Goal: Navigation & Orientation: Find specific page/section

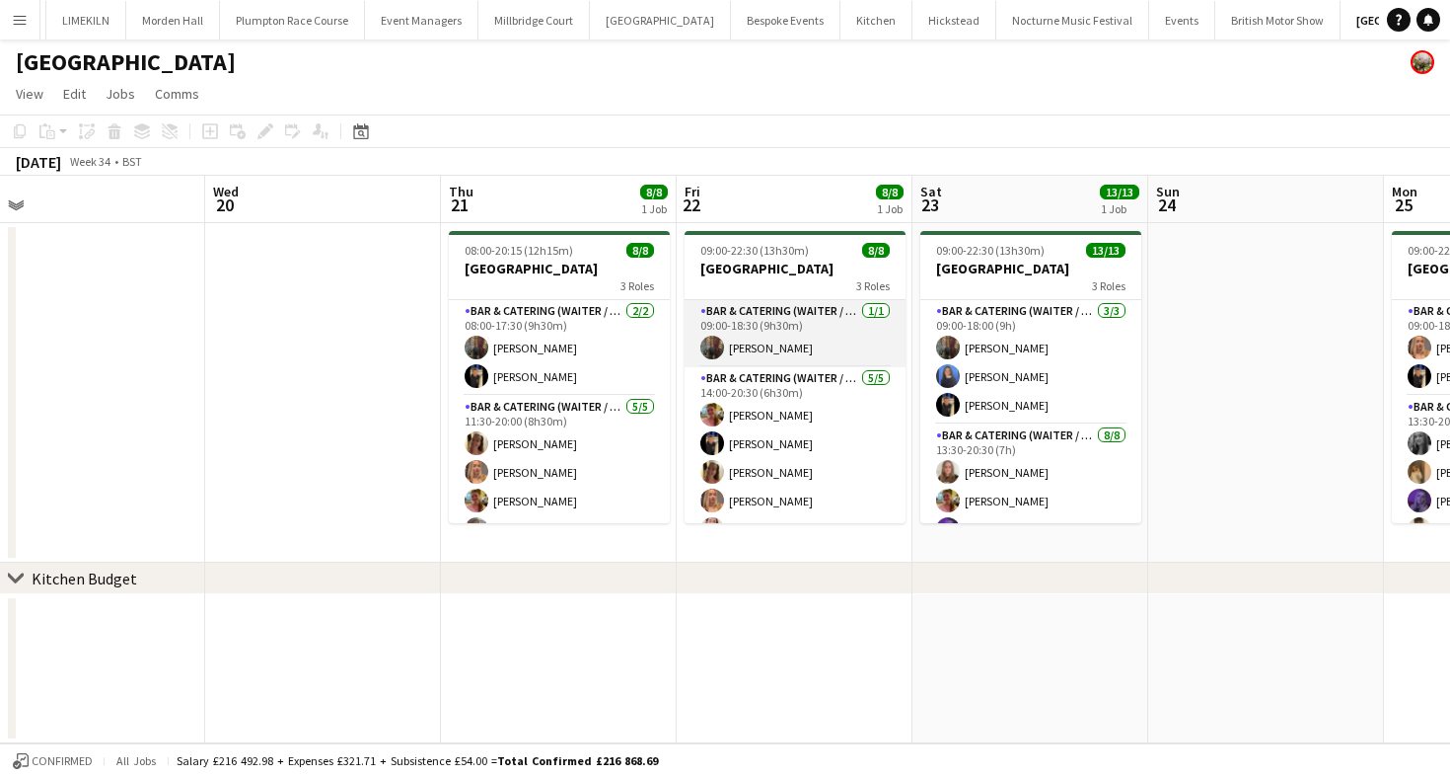
scroll to position [5, 0]
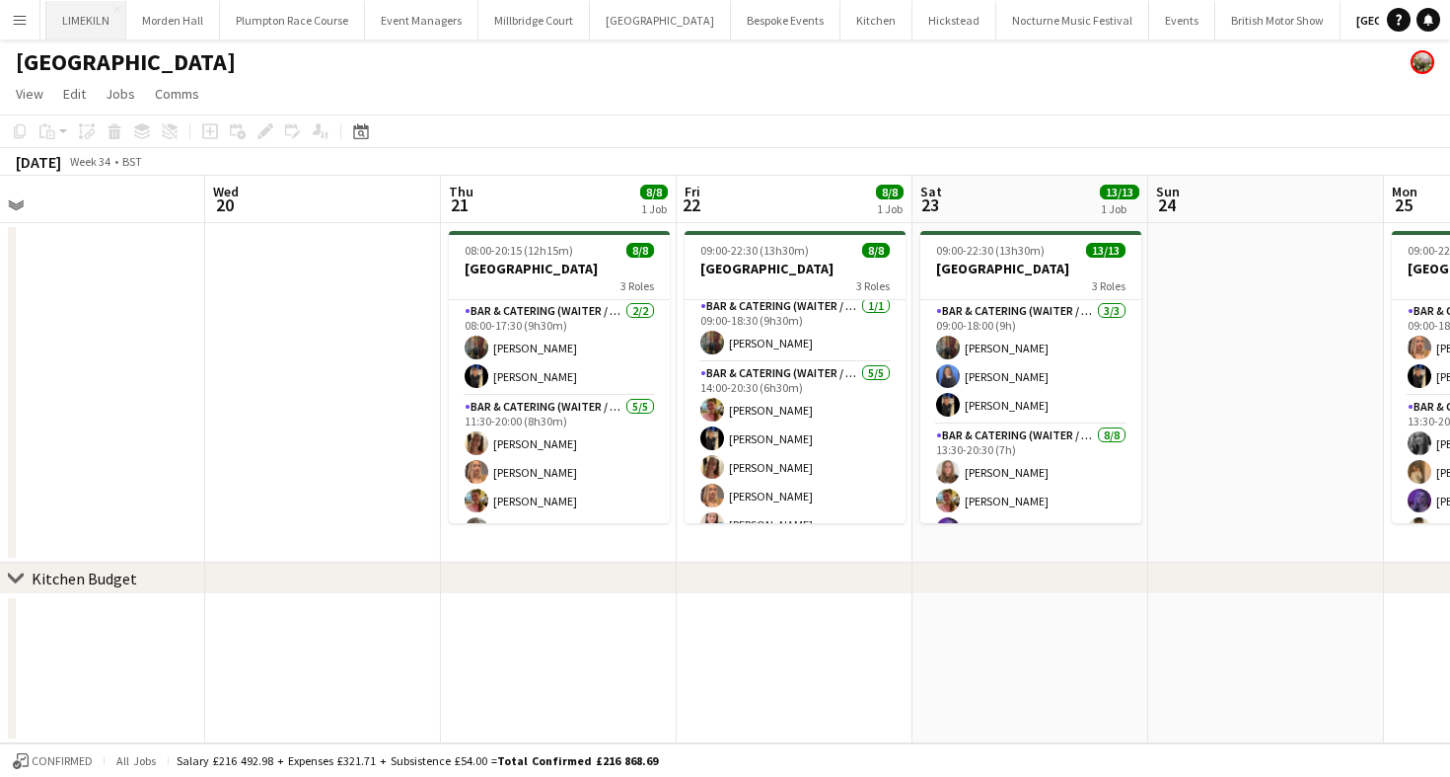
click at [106, 16] on button "LIMEKILN Close" at bounding box center [86, 20] width 80 height 38
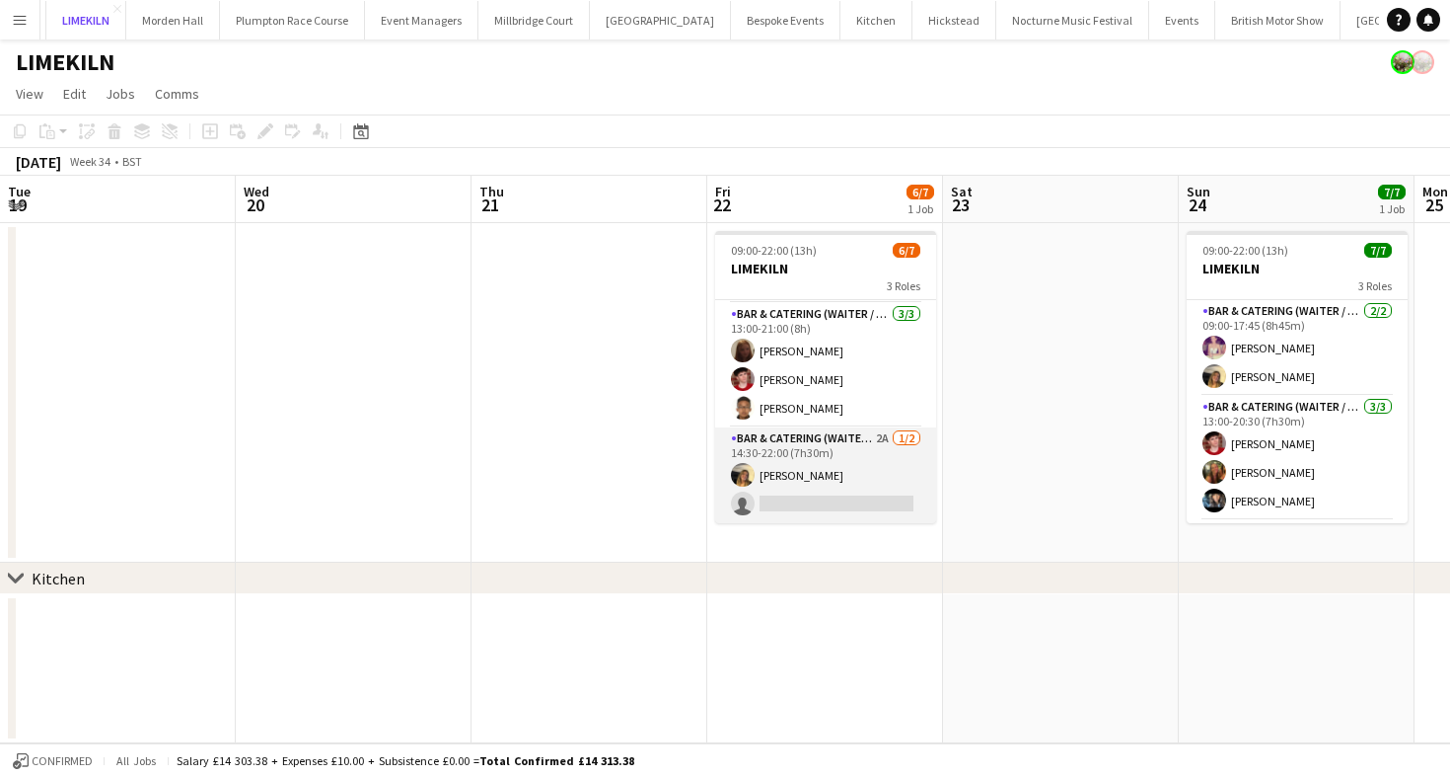
scroll to position [0, 514]
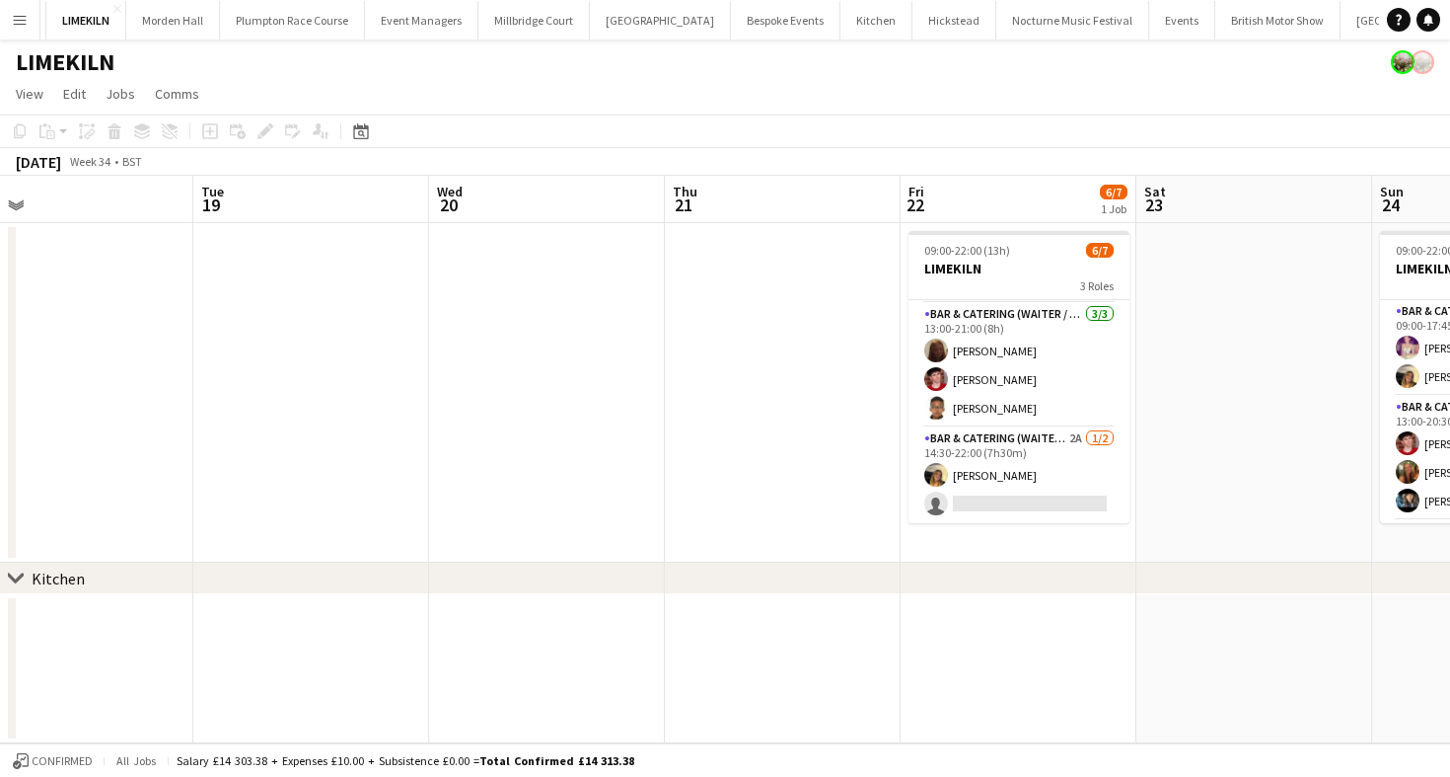
click at [774, 143] on app-toolbar "Copy Paste Paste Command V Paste with crew Command Shift V Paste linked Job [GE…" at bounding box center [725, 131] width 1450 height 34
click at [1343, 31] on button "[GEOGRAPHIC_DATA] Close" at bounding box center [1411, 20] width 141 height 38
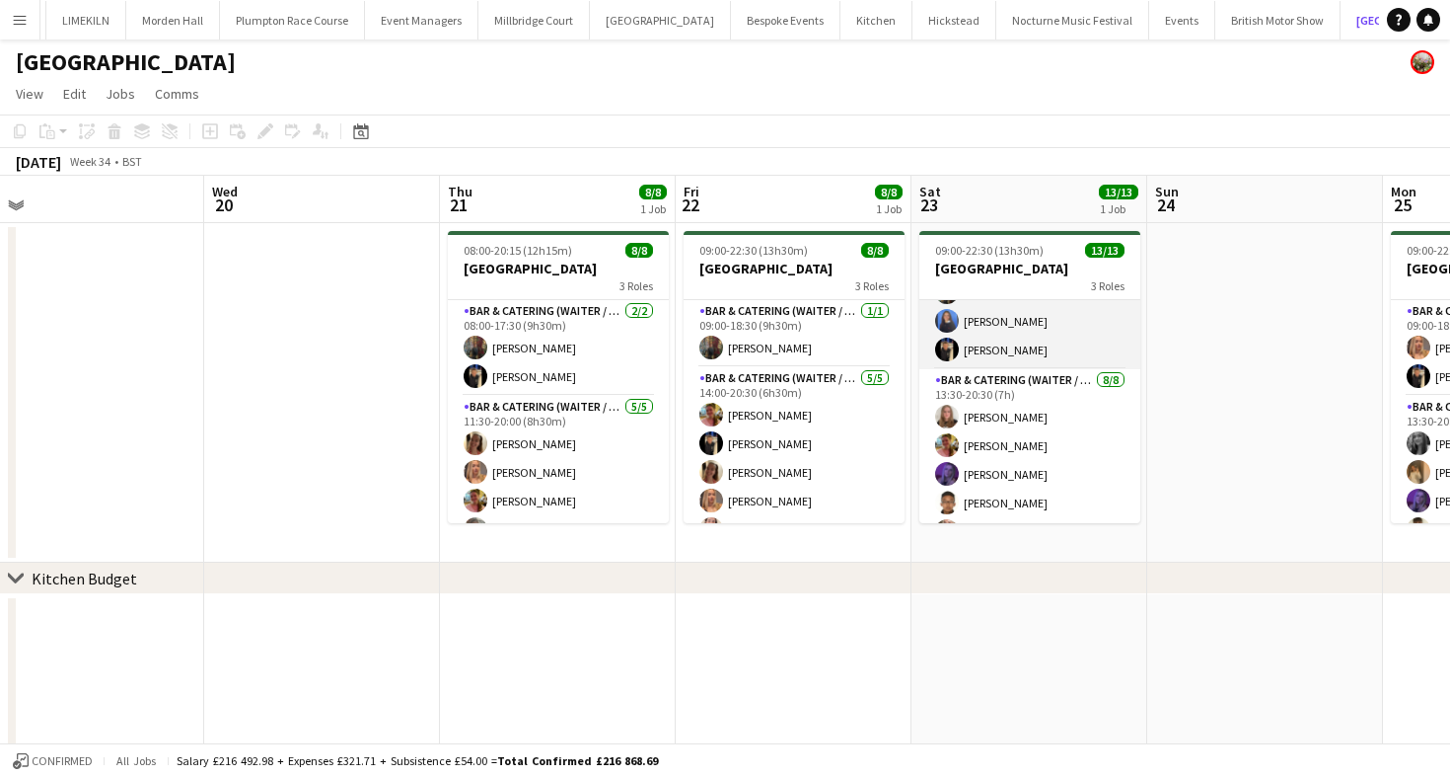
scroll to position [22, 0]
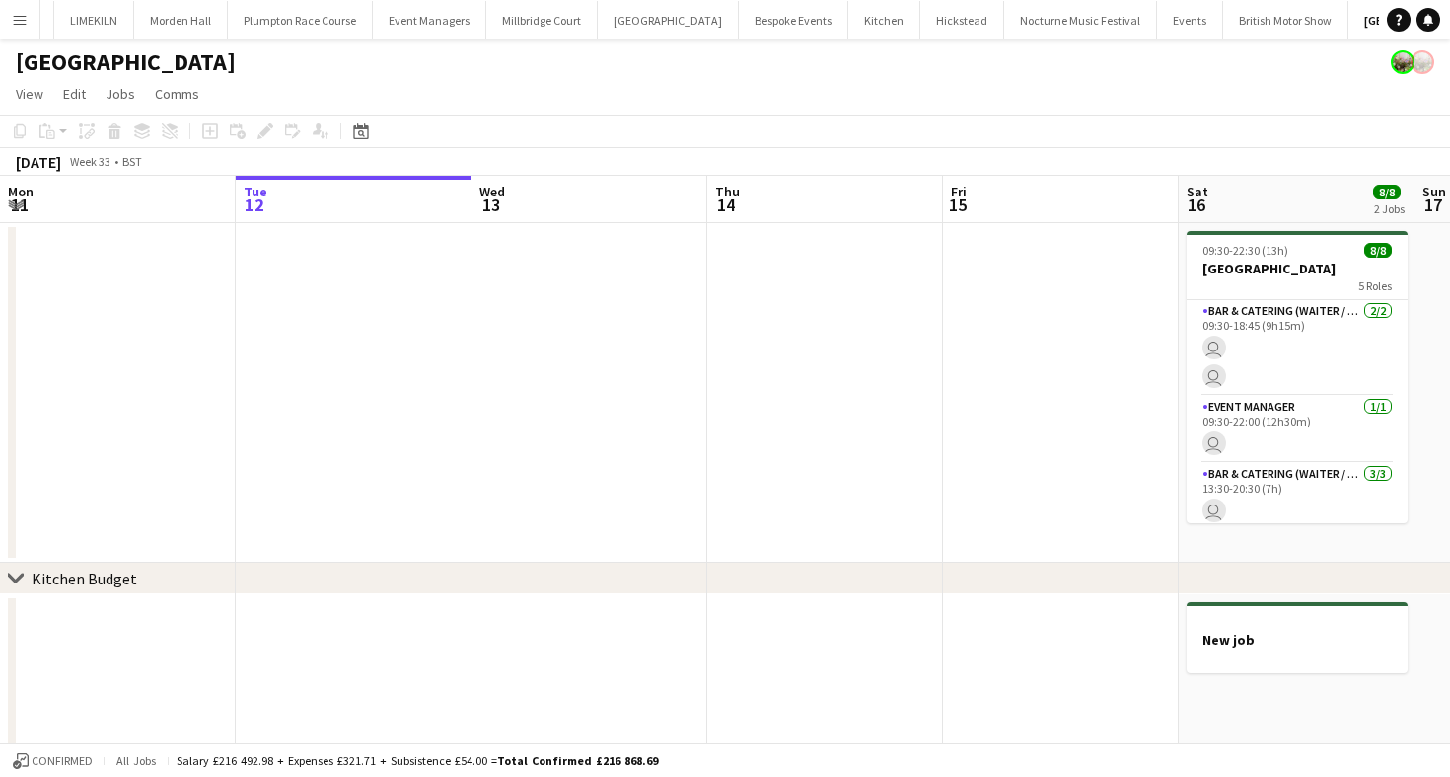
scroll to position [0, 57]
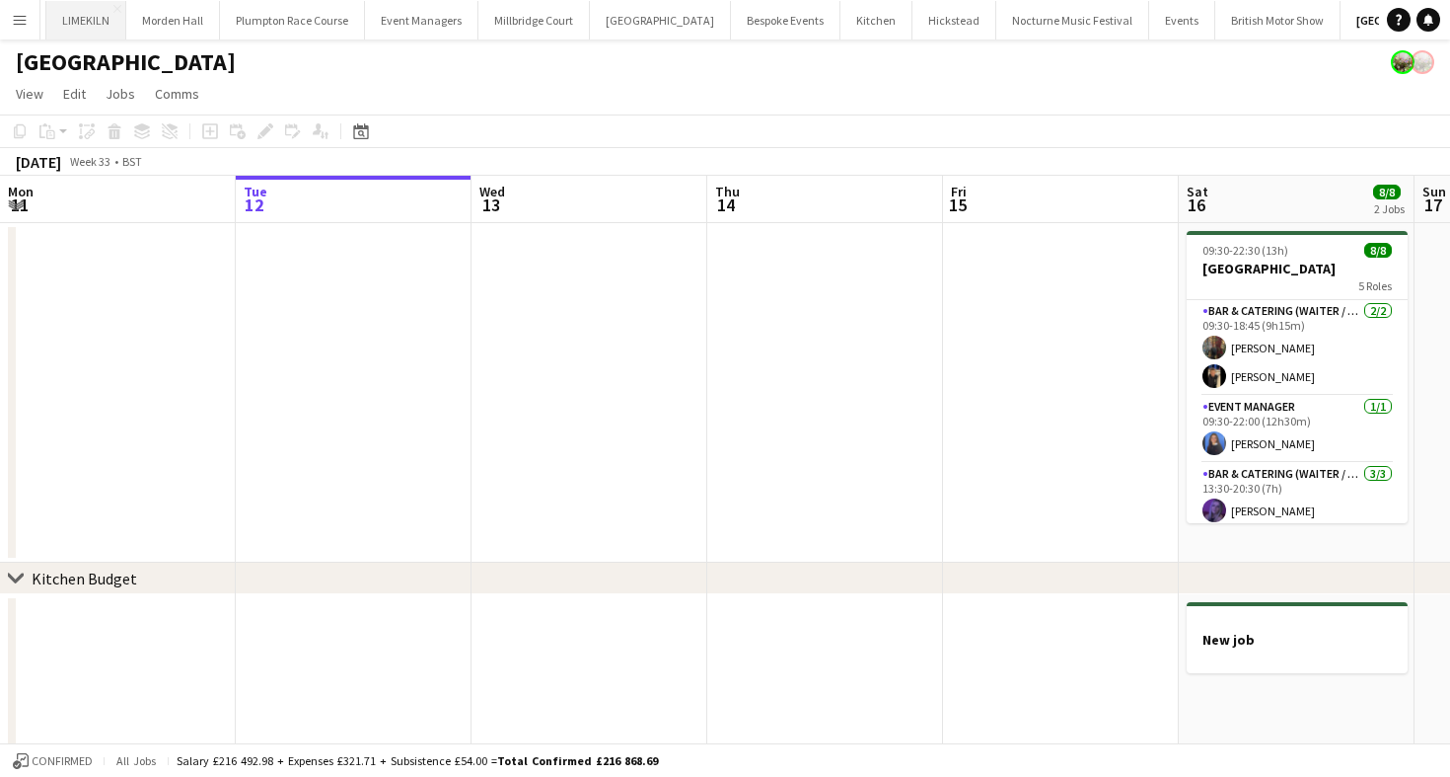
click at [103, 22] on button "LIMEKILN Close" at bounding box center [86, 20] width 80 height 38
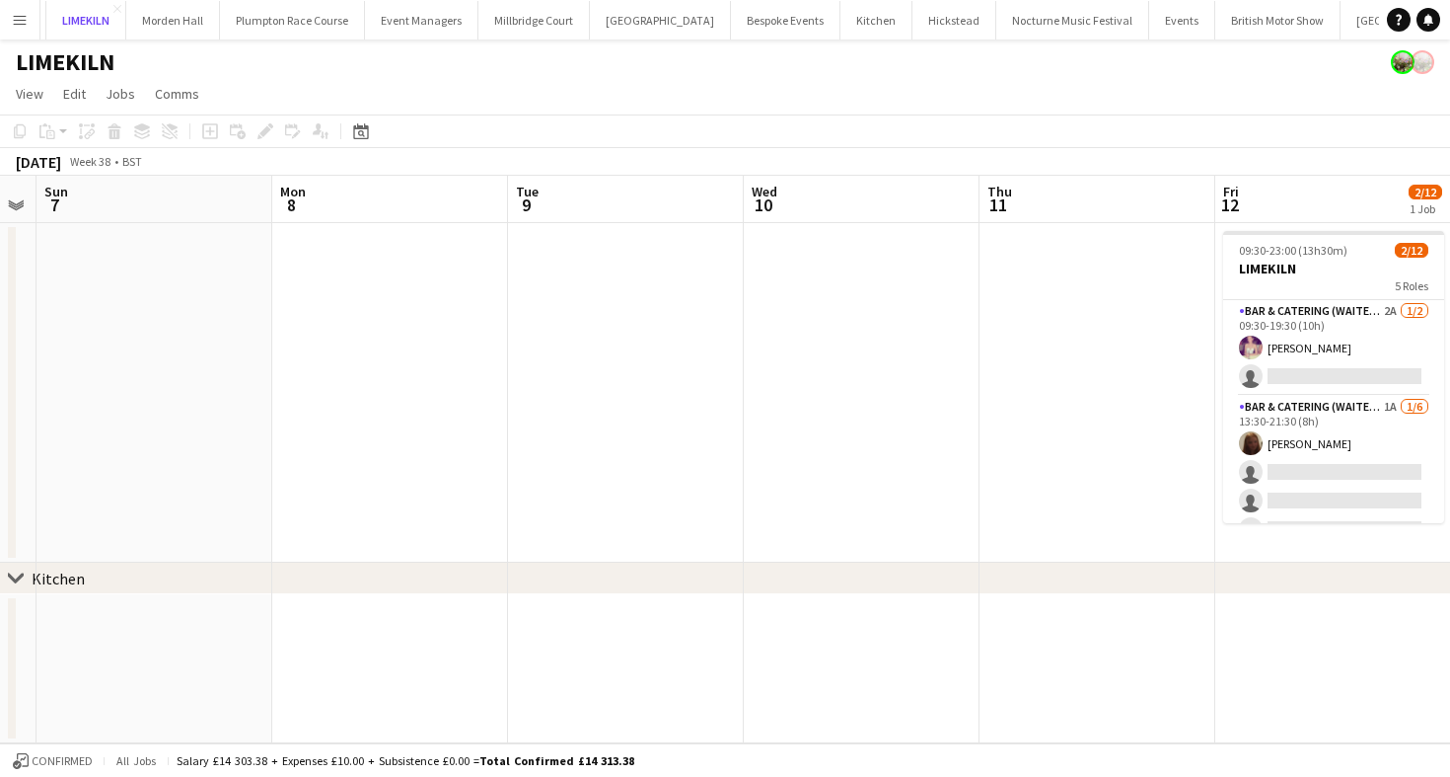
scroll to position [0, 471]
